Goal: Information Seeking & Learning: Learn about a topic

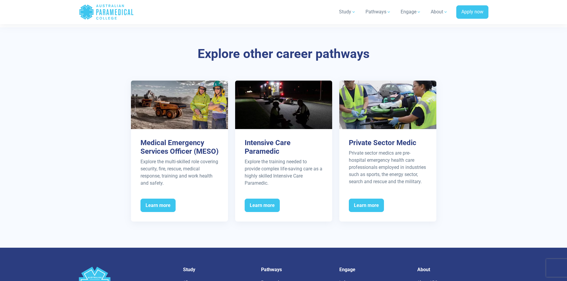
scroll to position [655, 0]
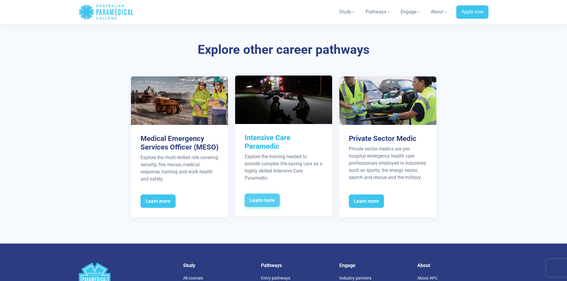
click at [258, 201] on span "Learn more" at bounding box center [262, 201] width 35 height 14
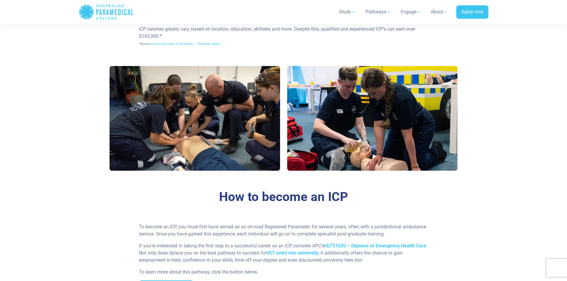
scroll to position [387, 0]
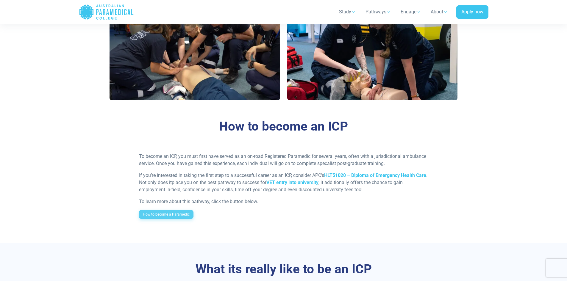
click at [180, 213] on link "How to become a Paramedic" at bounding box center [166, 214] width 54 height 9
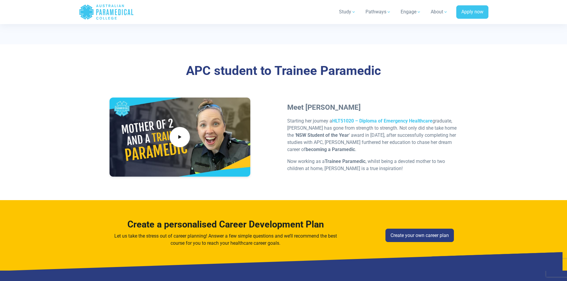
scroll to position [1696, 0]
